Goal: Information Seeking & Learning: Find specific fact

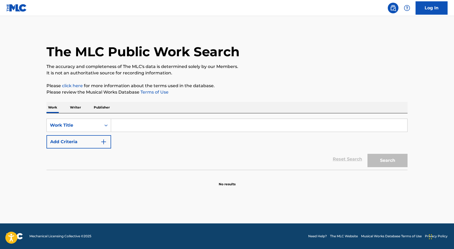
click at [140, 123] on input "Search Form" at bounding box center [259, 125] width 296 height 13
type input "al sham"
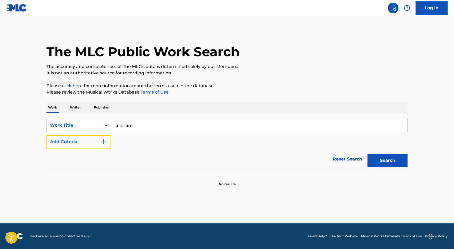
click at [81, 140] on button "Add Criteria" at bounding box center [78, 141] width 65 height 13
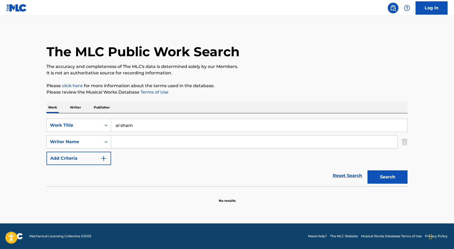
click at [134, 143] on input "Search Form" at bounding box center [254, 142] width 286 height 13
type input "rimitti"
click at [367, 171] on button "Search" at bounding box center [387, 177] width 40 height 13
